Goal: Find specific page/section: Find specific page/section

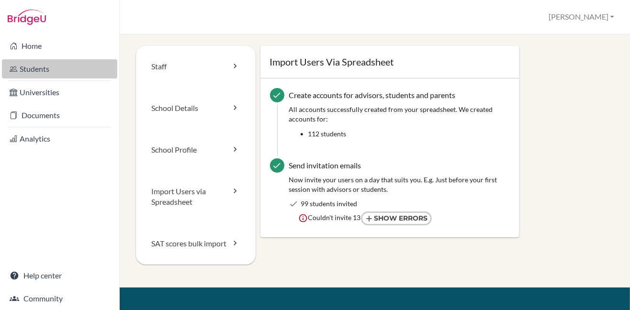
click at [32, 67] on link "Students" at bounding box center [59, 68] width 115 height 19
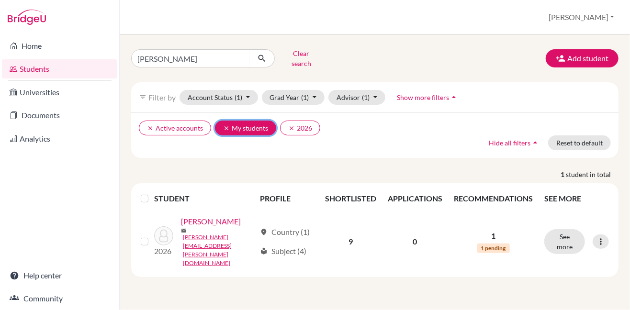
click at [224, 121] on button "clear My students" at bounding box center [245, 128] width 61 height 15
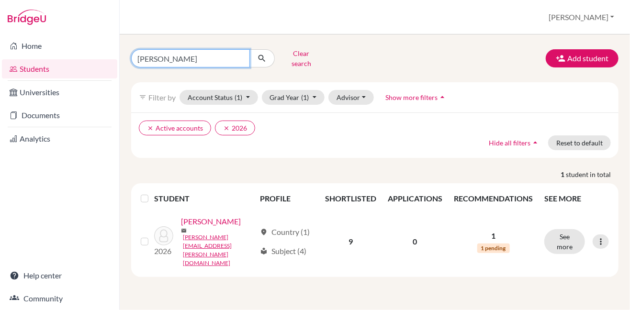
click at [239, 54] on input "ella" at bounding box center [190, 58] width 119 height 18
